Goal: Task Accomplishment & Management: Complete application form

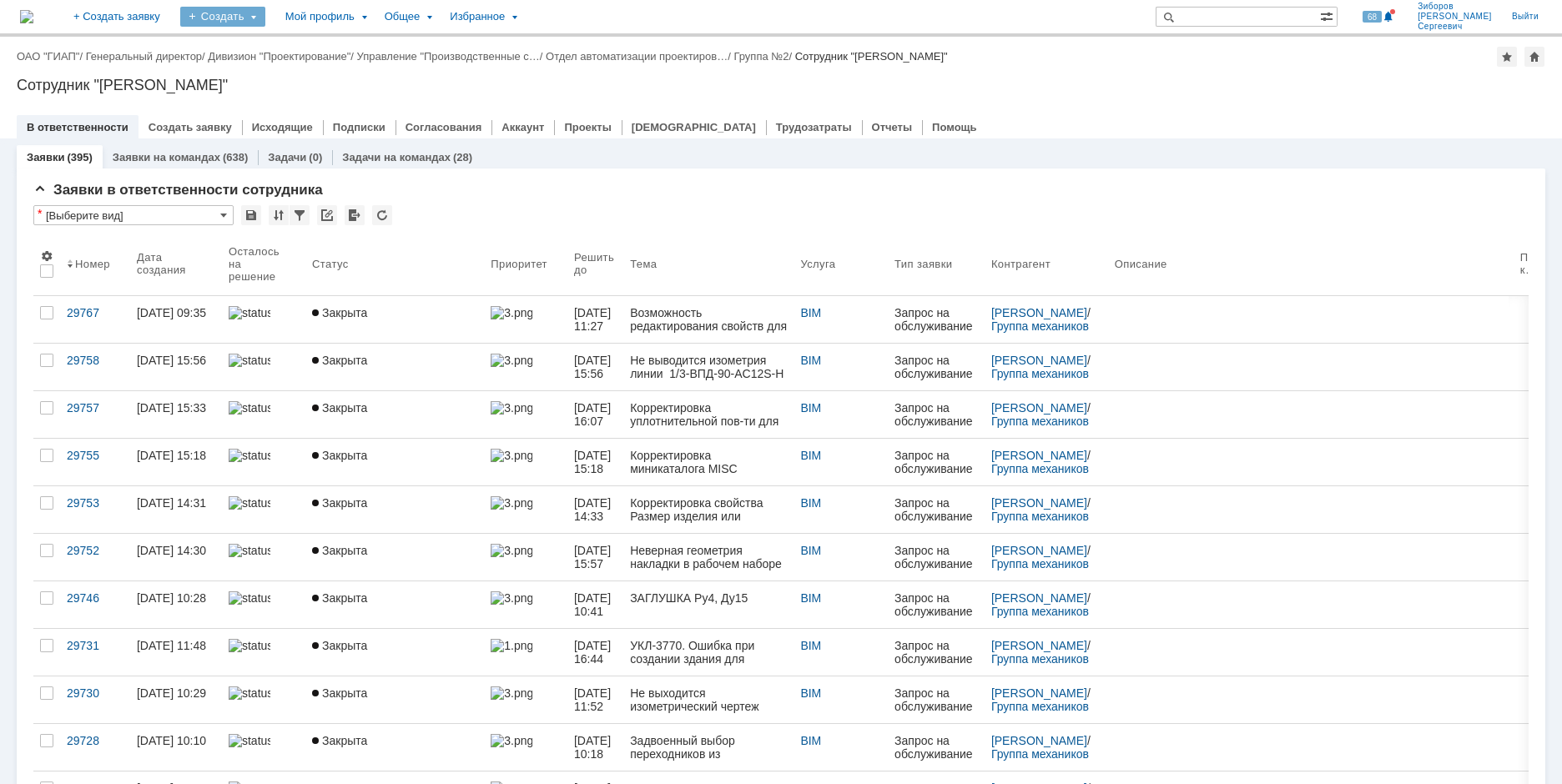
click at [265, 15] on div "Создать" at bounding box center [222, 16] width 85 height 20
click at [288, 105] on link "Заявка" at bounding box center [247, 103] width 127 height 20
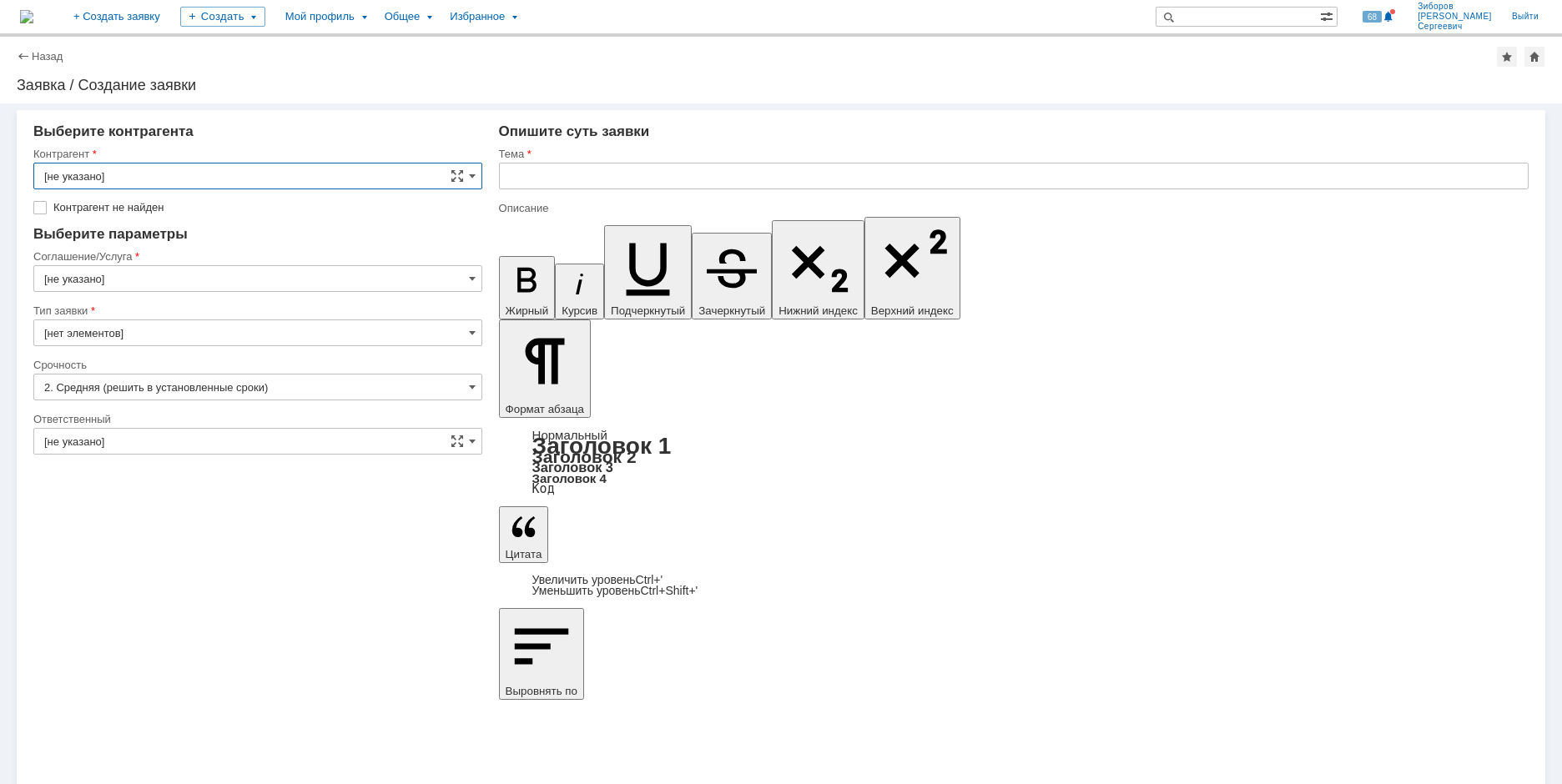
click at [467, 171] on input "[не указано]" at bounding box center [257, 176] width 449 height 27
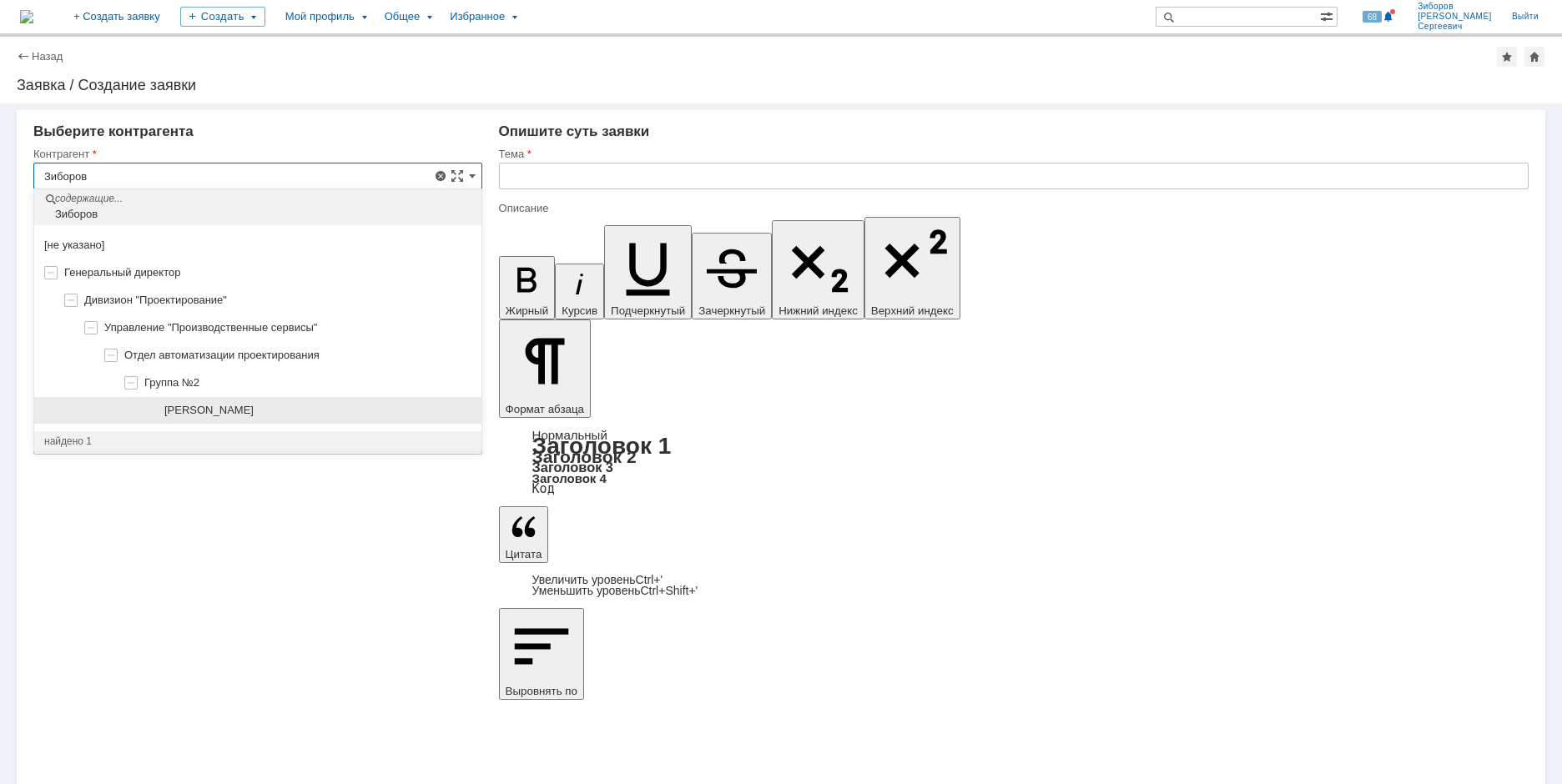
click at [254, 408] on span "[PERSON_NAME]" at bounding box center [210, 410] width 90 height 12
type input "[PERSON_NAME]"
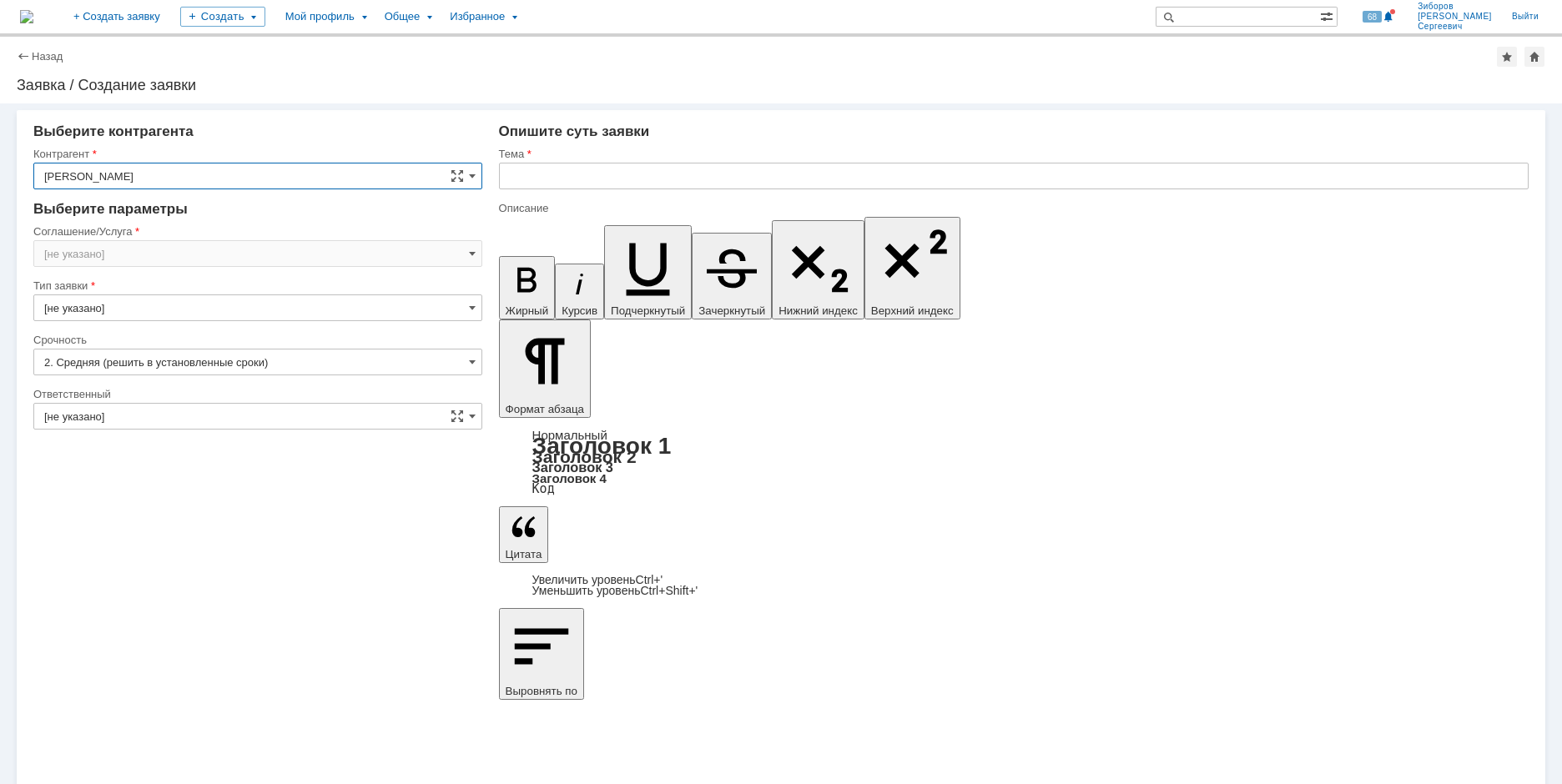
type input "[GEOGRAPHIC_DATA]"
click at [173, 255] on input "[GEOGRAPHIC_DATA]" at bounding box center [257, 253] width 449 height 27
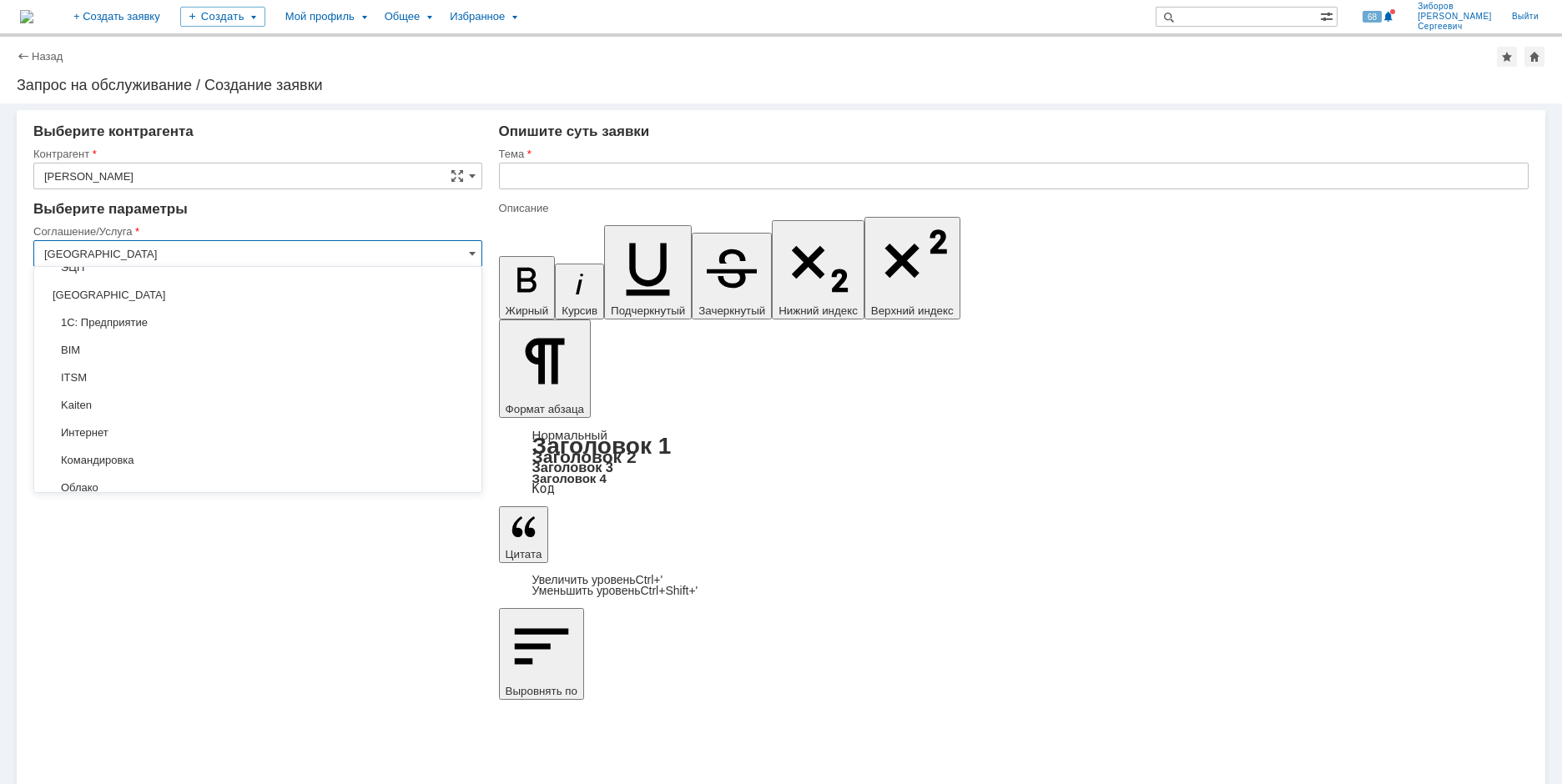
scroll to position [926, 0]
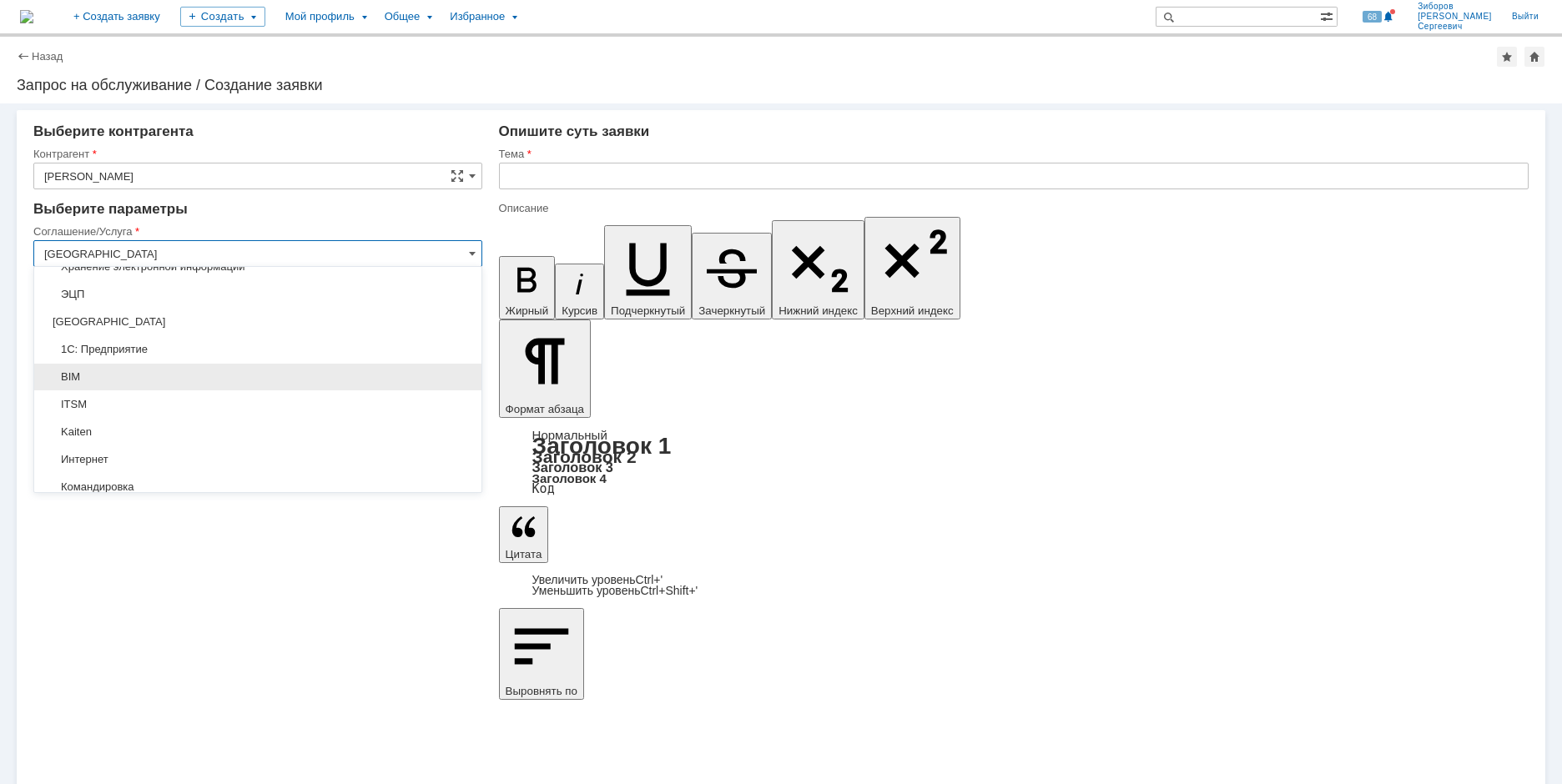
click at [108, 380] on span "BIM" at bounding box center [257, 377] width 427 height 13
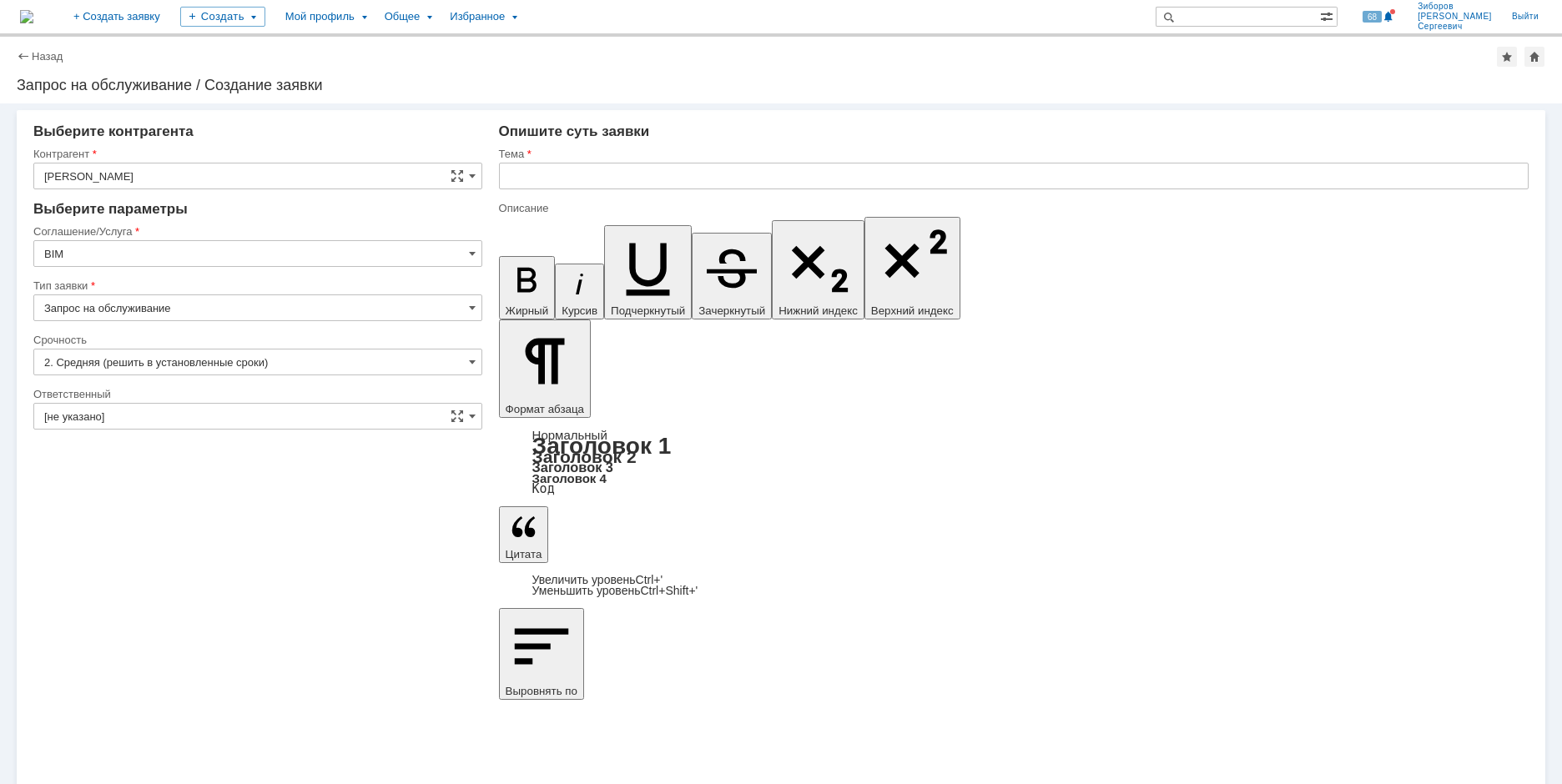
type input "BIM"
click at [474, 412] on span at bounding box center [472, 416] width 7 height 13
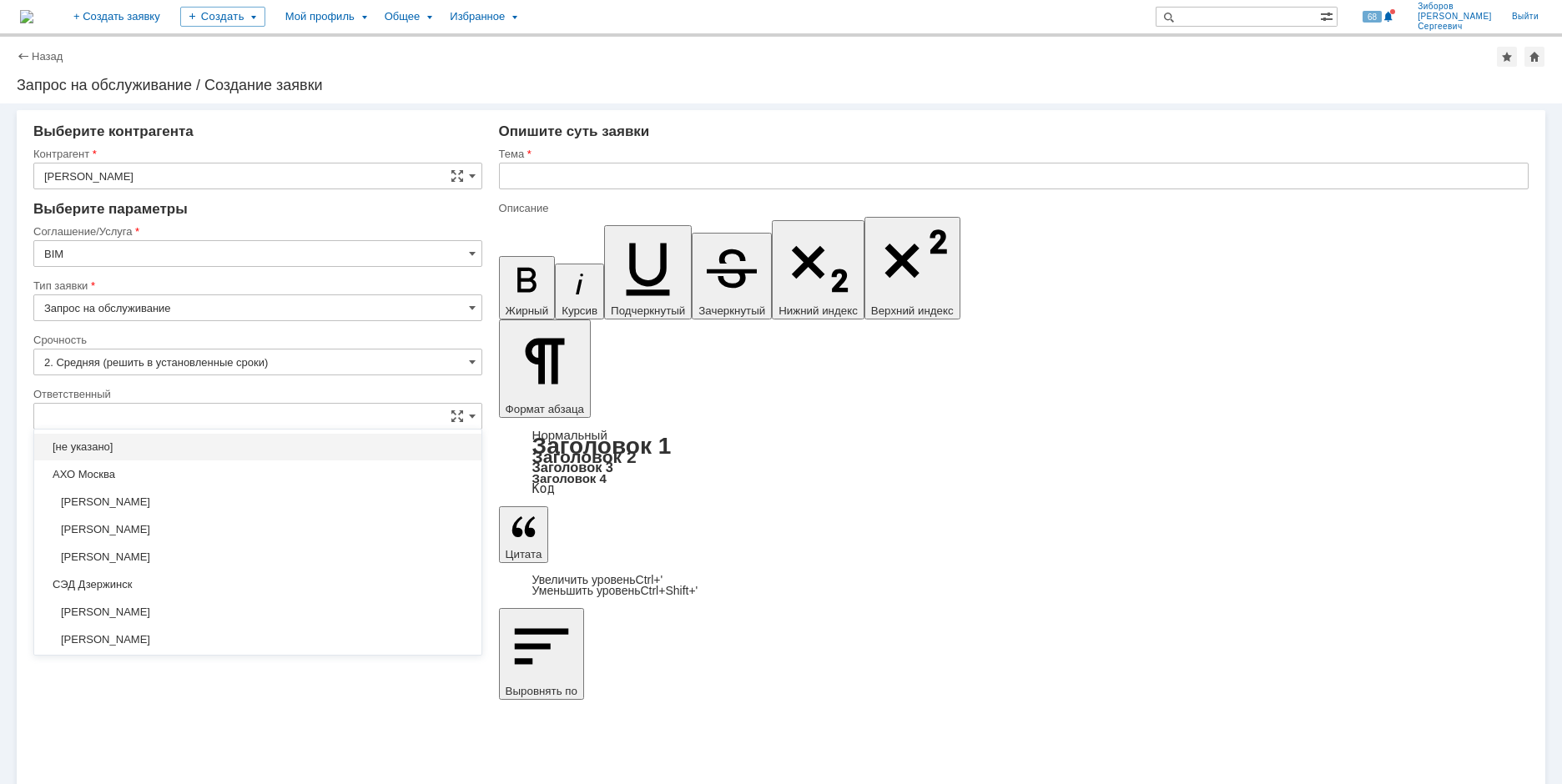
click at [105, 421] on input "text" at bounding box center [257, 416] width 449 height 27
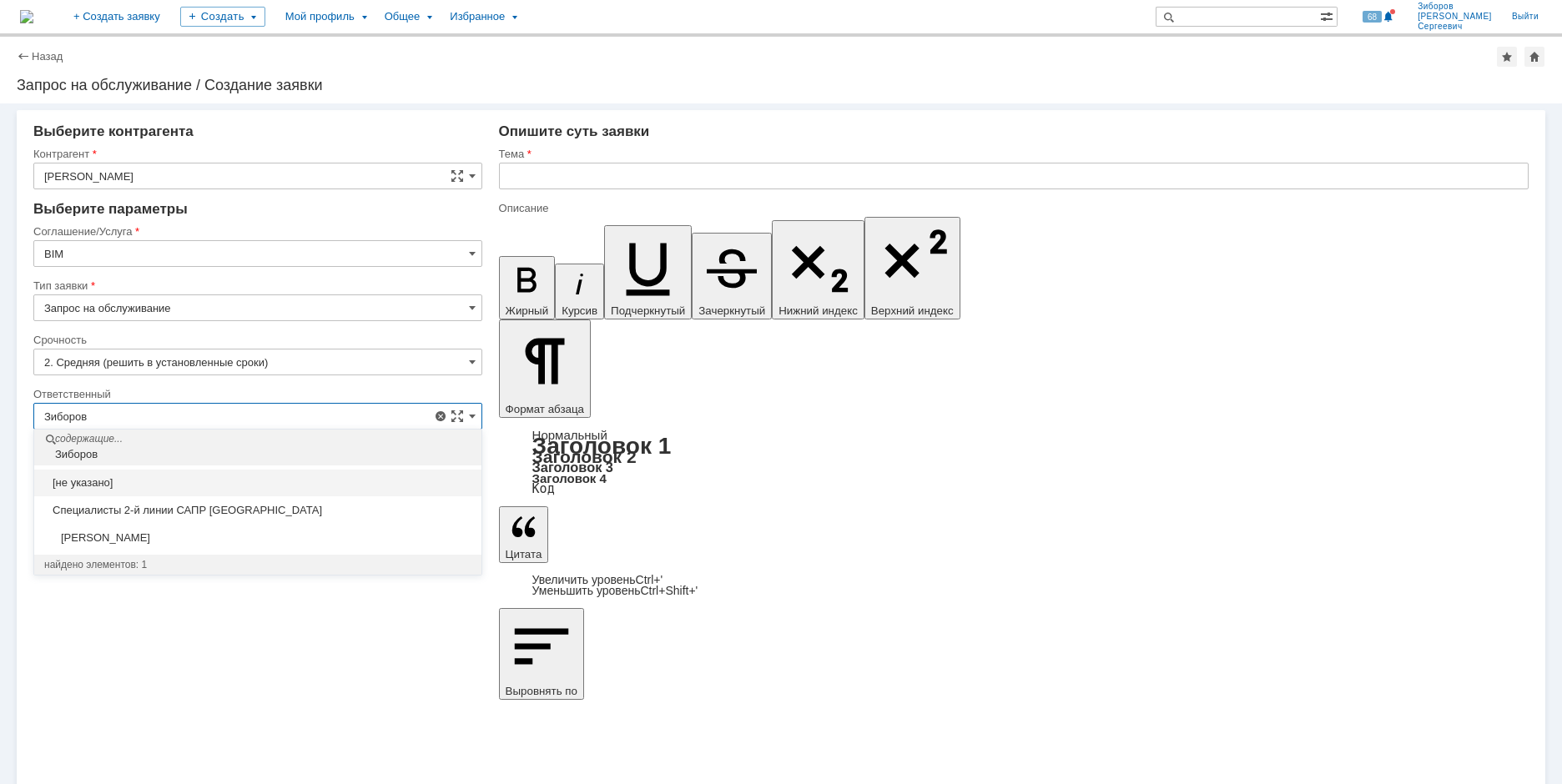
click at [557, 171] on input "text" at bounding box center [1014, 176] width 1030 height 27
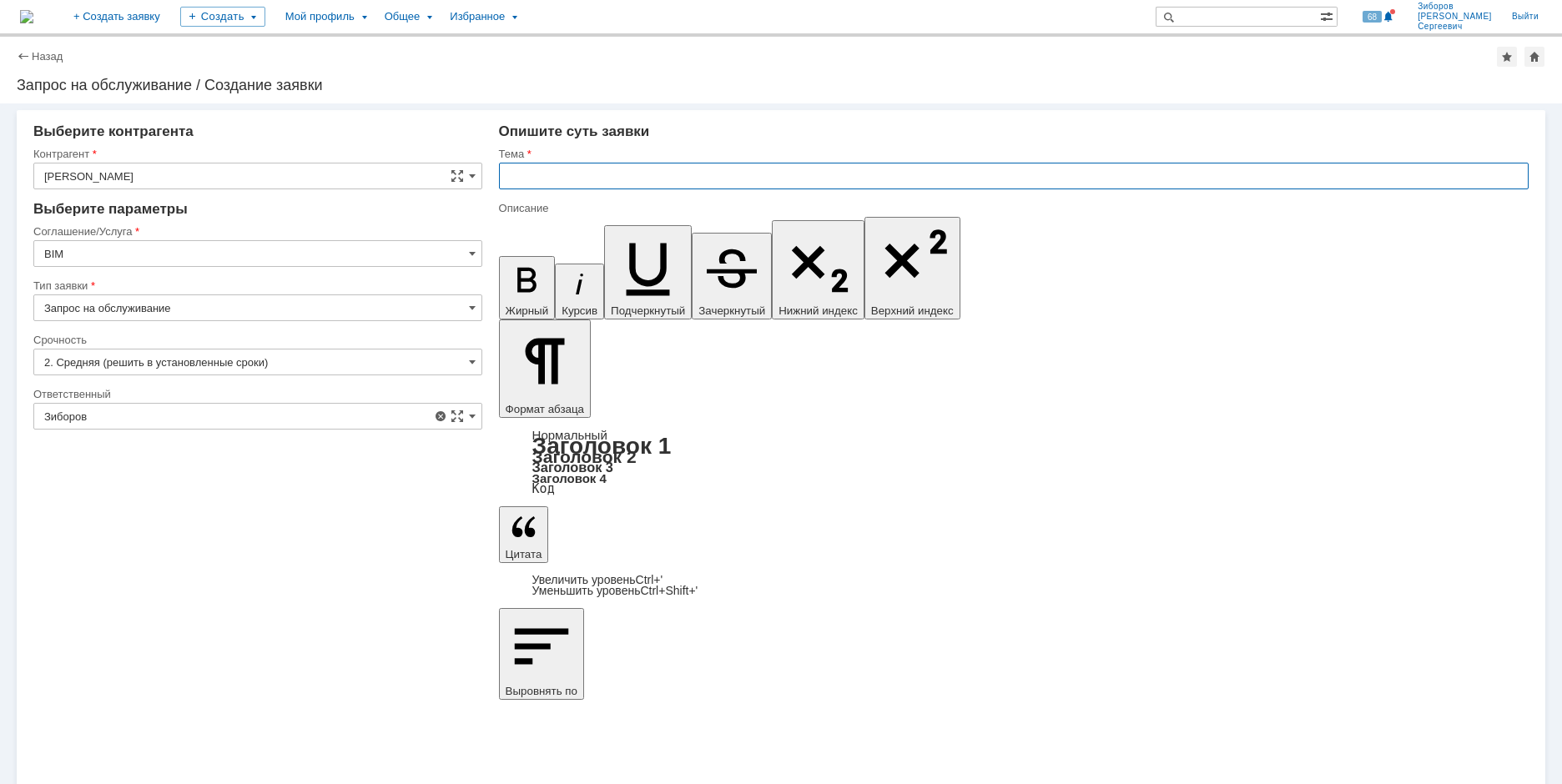
type input "[не указано]"
type input "В"
type input "Исследование"
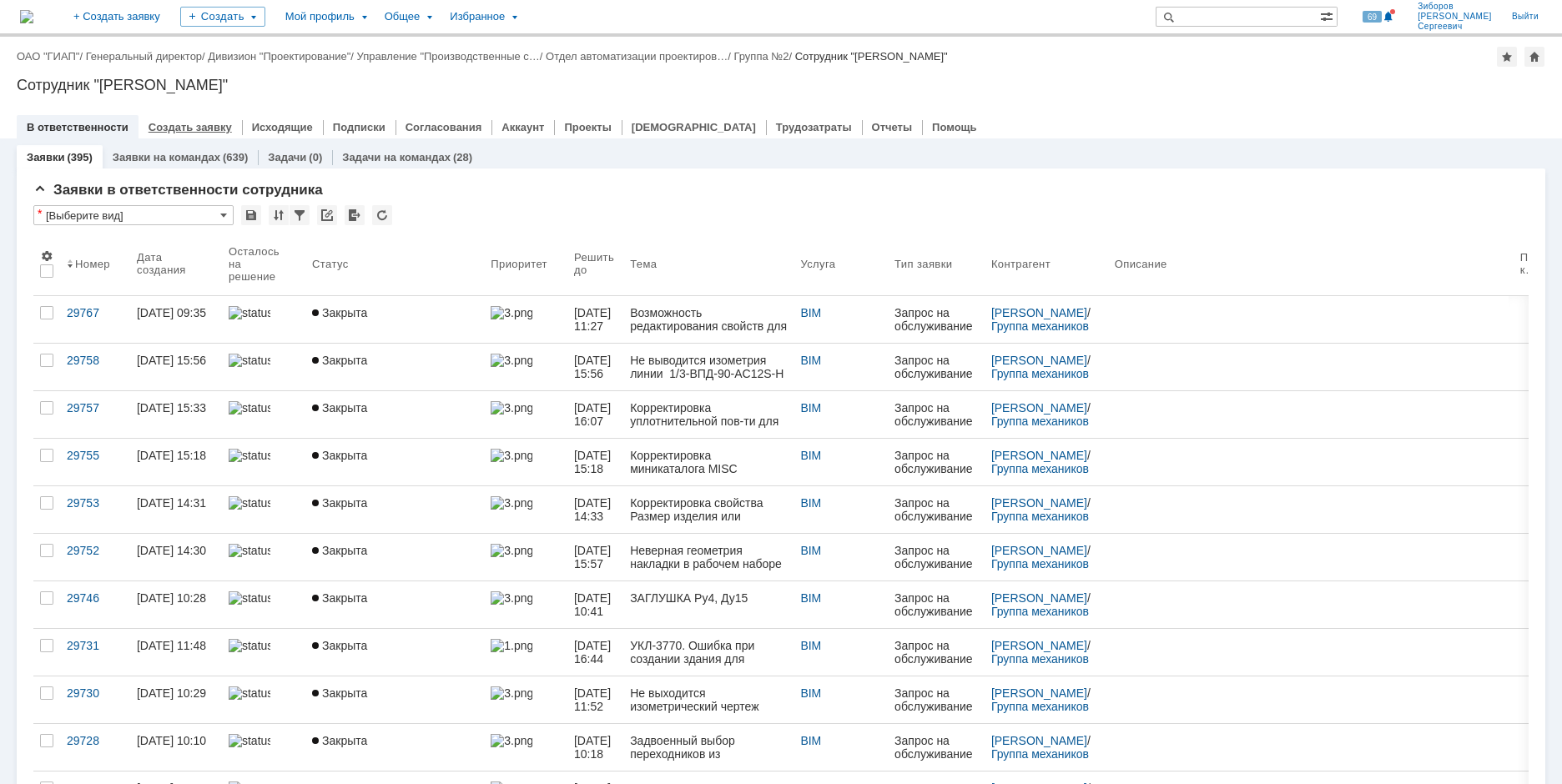
click at [208, 125] on link "Создать заявку" at bounding box center [191, 127] width 84 height 12
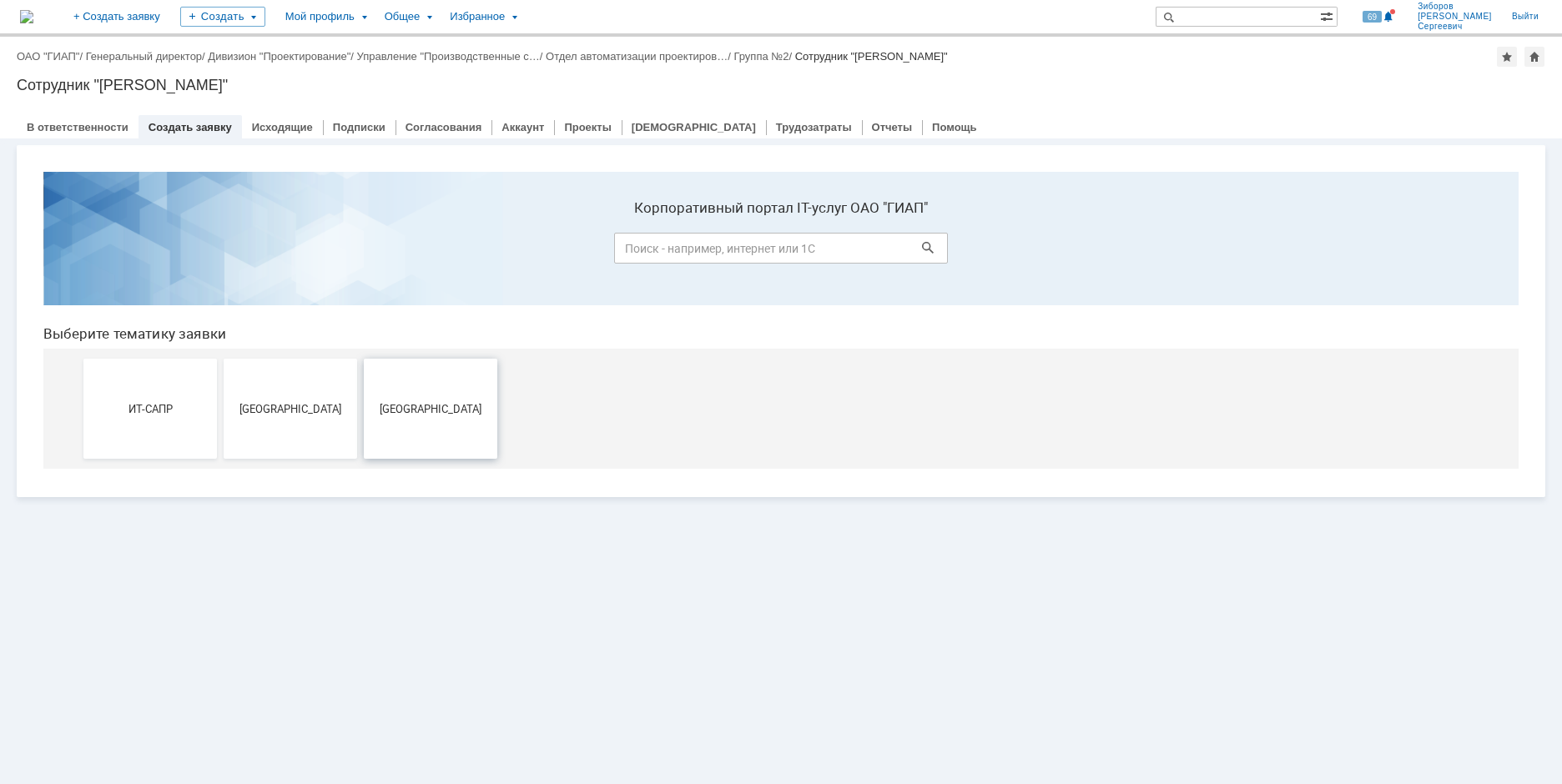
click at [474, 413] on span "[GEOGRAPHIC_DATA]" at bounding box center [431, 408] width 124 height 12
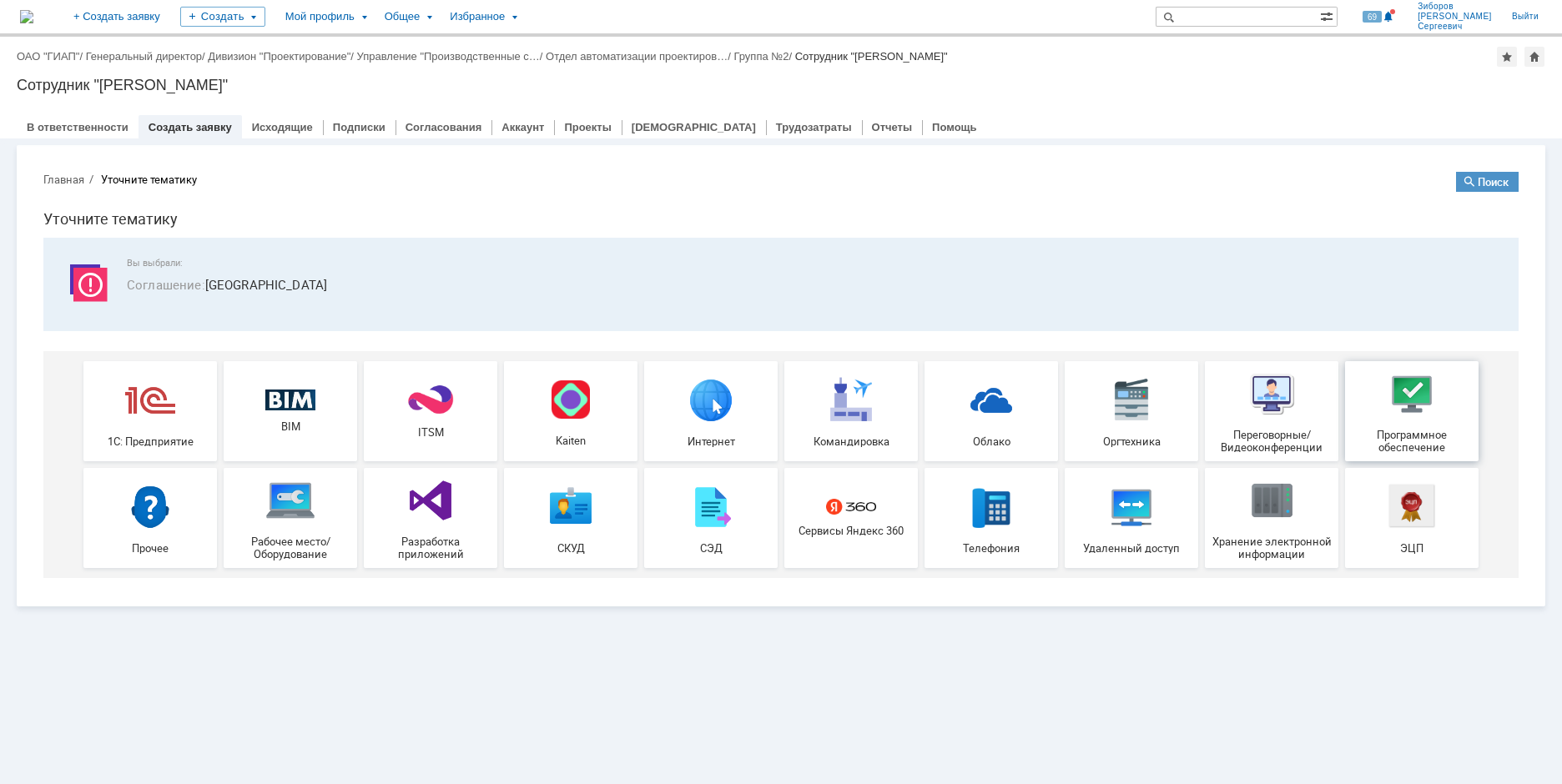
click at [1402, 408] on img at bounding box center [1411, 393] width 51 height 50
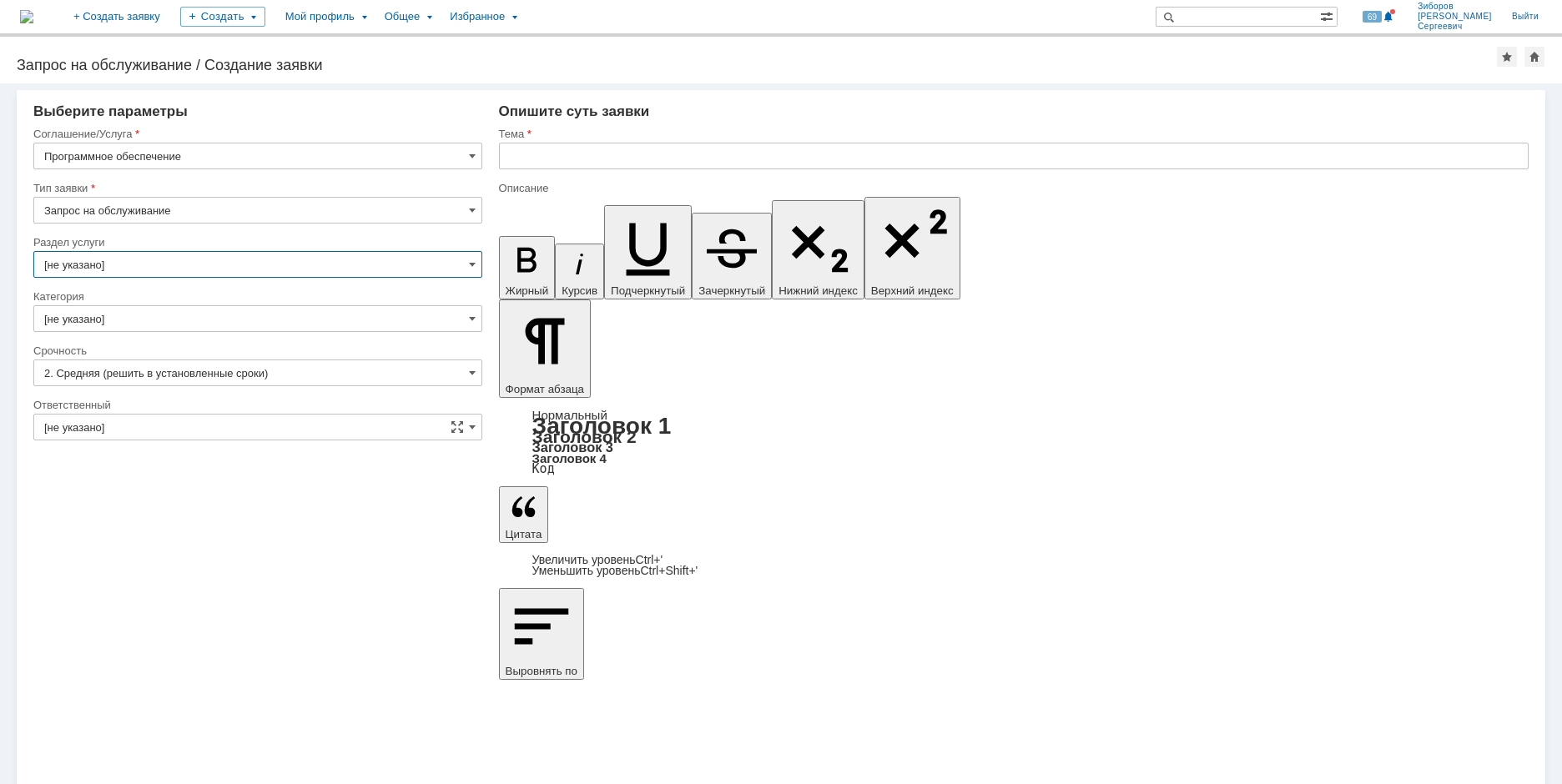
click at [369, 266] on input "[не указано]" at bounding box center [257, 265] width 449 height 27
click at [89, 366] on div "Bentley" at bounding box center [257, 378] width 447 height 27
type input "Bentley"
click at [115, 319] on input "[не указано]" at bounding box center [257, 319] width 449 height 27
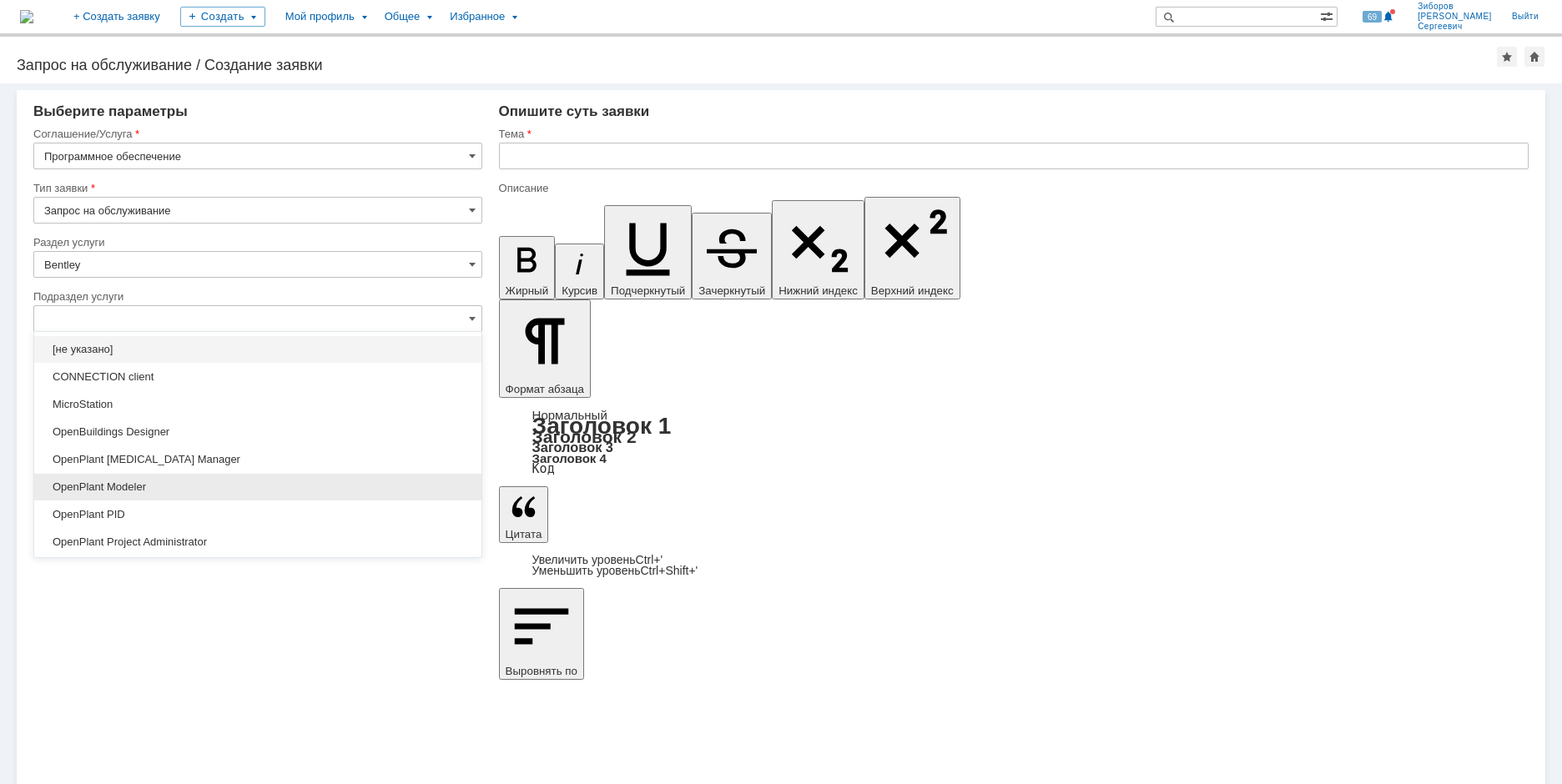
click at [128, 487] on span "OpenPlant Modeler" at bounding box center [257, 487] width 427 height 13
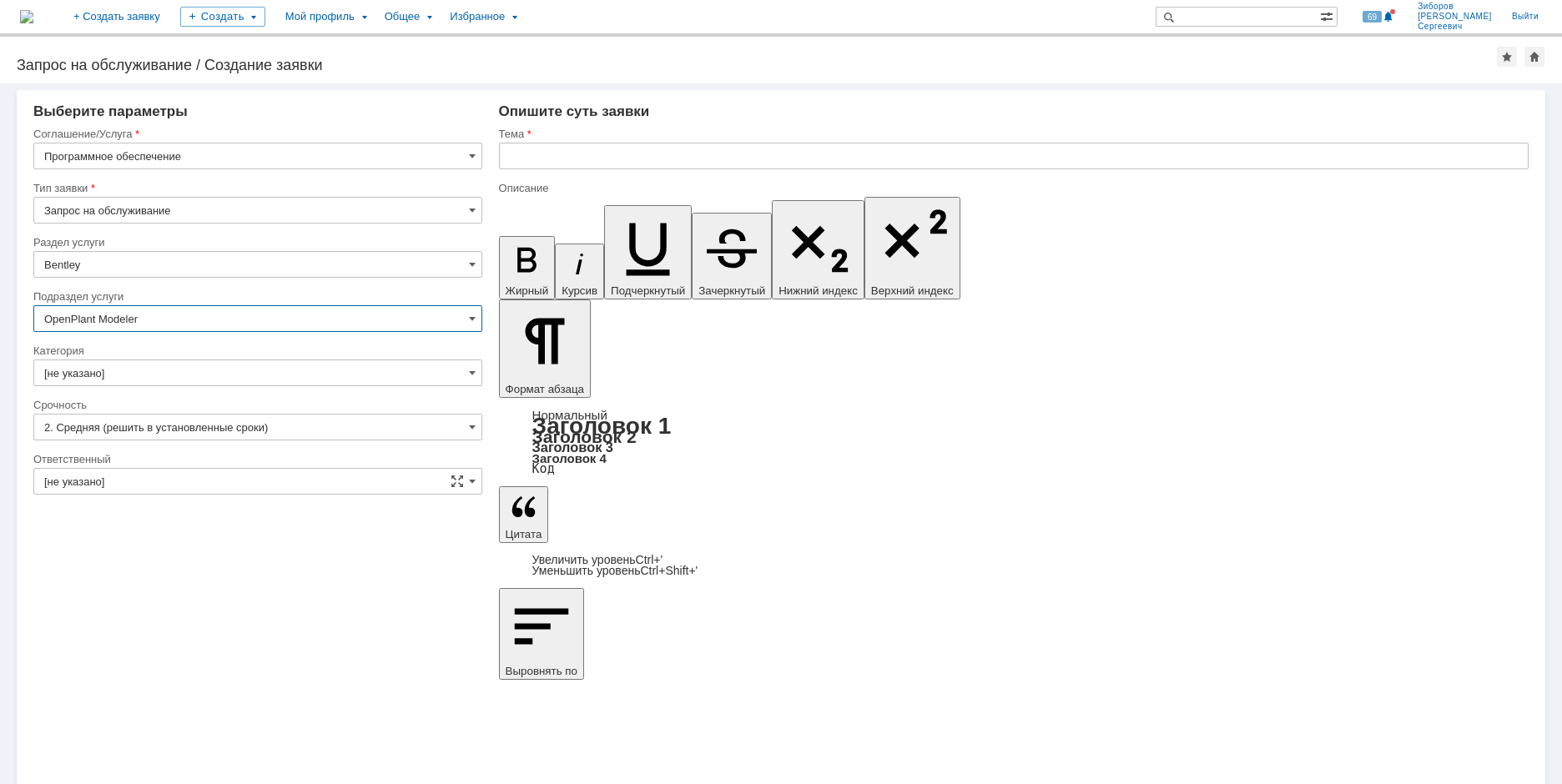
type input "OpenPlant Modeler"
click at [129, 377] on input "[не указано]" at bounding box center [257, 372] width 449 height 27
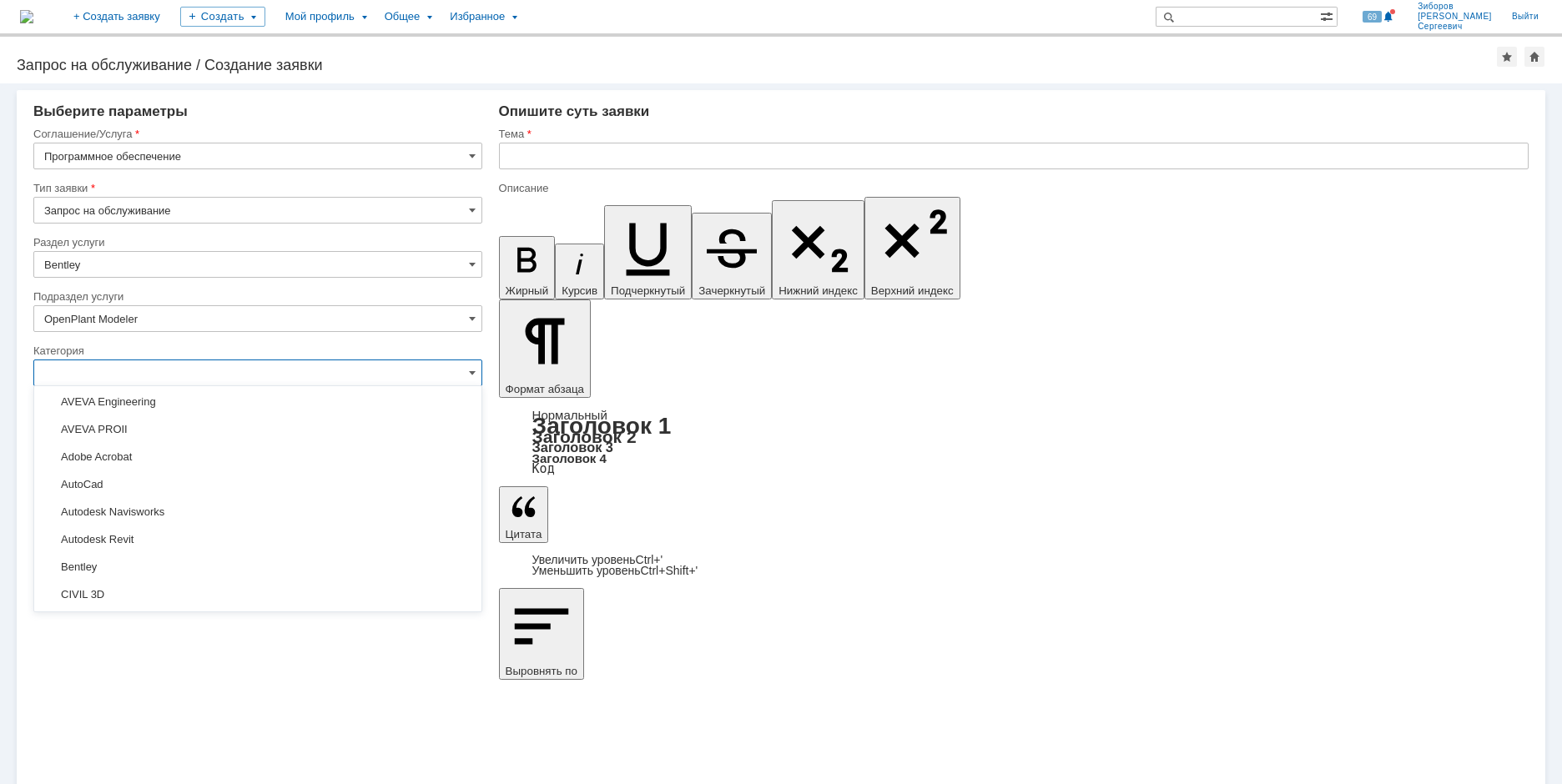
scroll to position [251, 0]
click at [123, 478] on span "Bentley" at bounding box center [257, 484] width 427 height 13
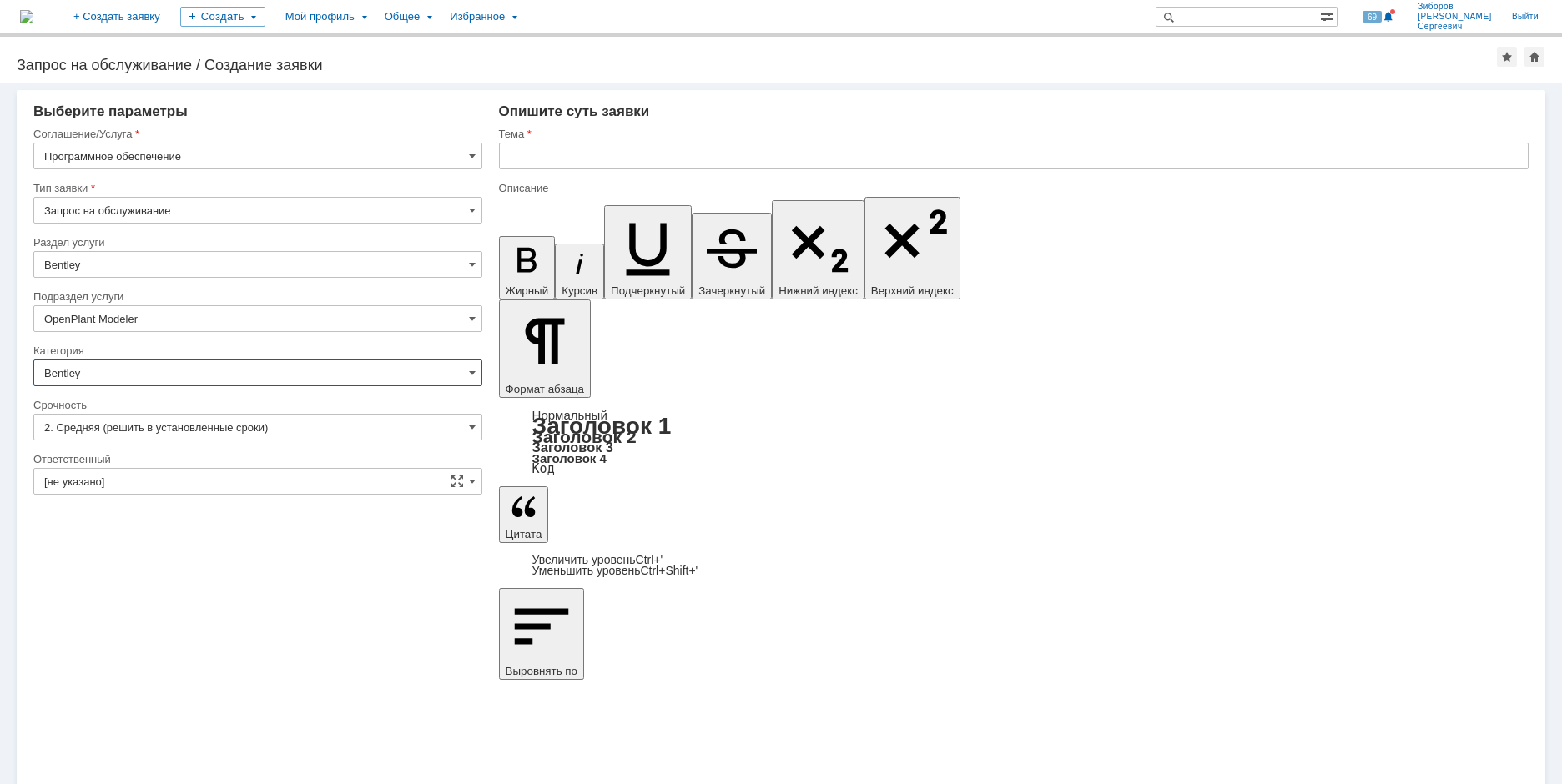
type input "Bentley"
click at [533, 157] on input "text" at bounding box center [1014, 156] width 1030 height 27
type input "Прошу установить OPM update 8"
drag, startPoint x: 524, startPoint y: 5857, endPoint x: 1002, endPoint y: 6083, distance: 528.7
